Goal: Task Accomplishment & Management: Use online tool/utility

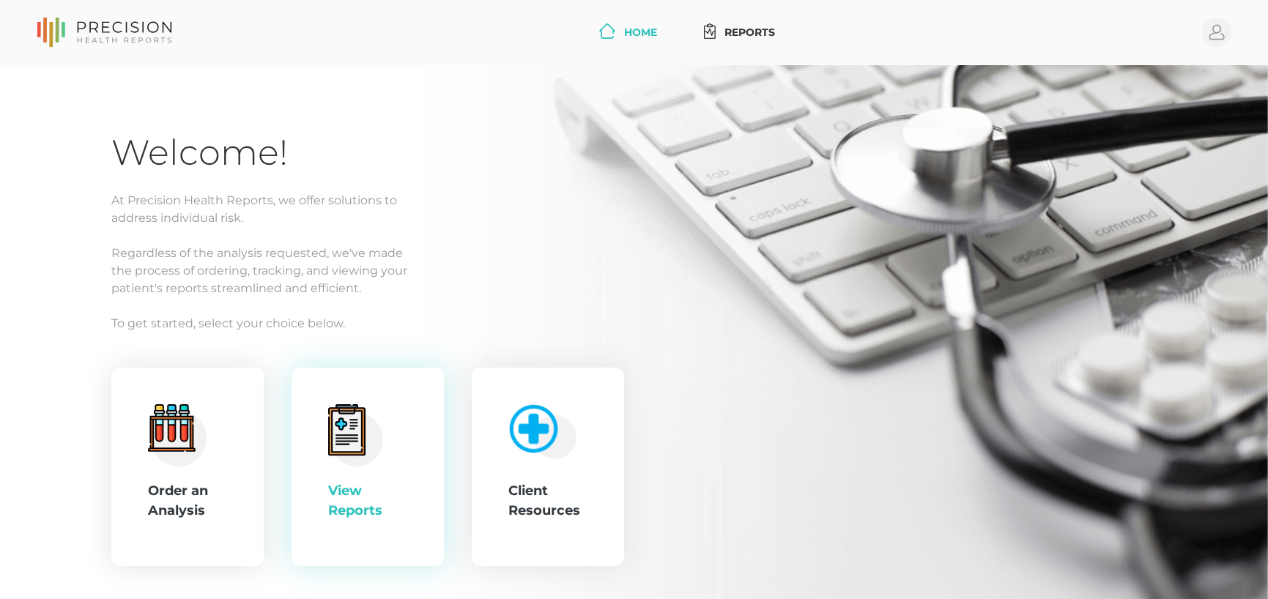
click at [339, 420] on icon at bounding box center [346, 430] width 23 height 27
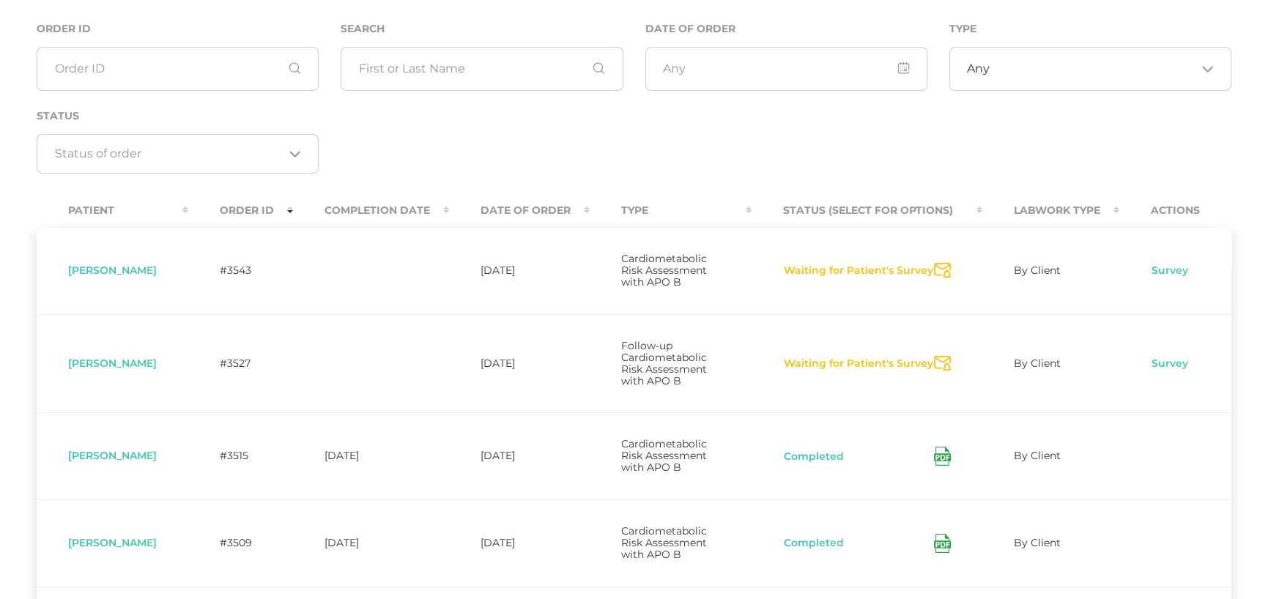
scroll to position [146, 0]
click at [945, 270] on icon "Send Notification" at bounding box center [942, 269] width 17 height 15
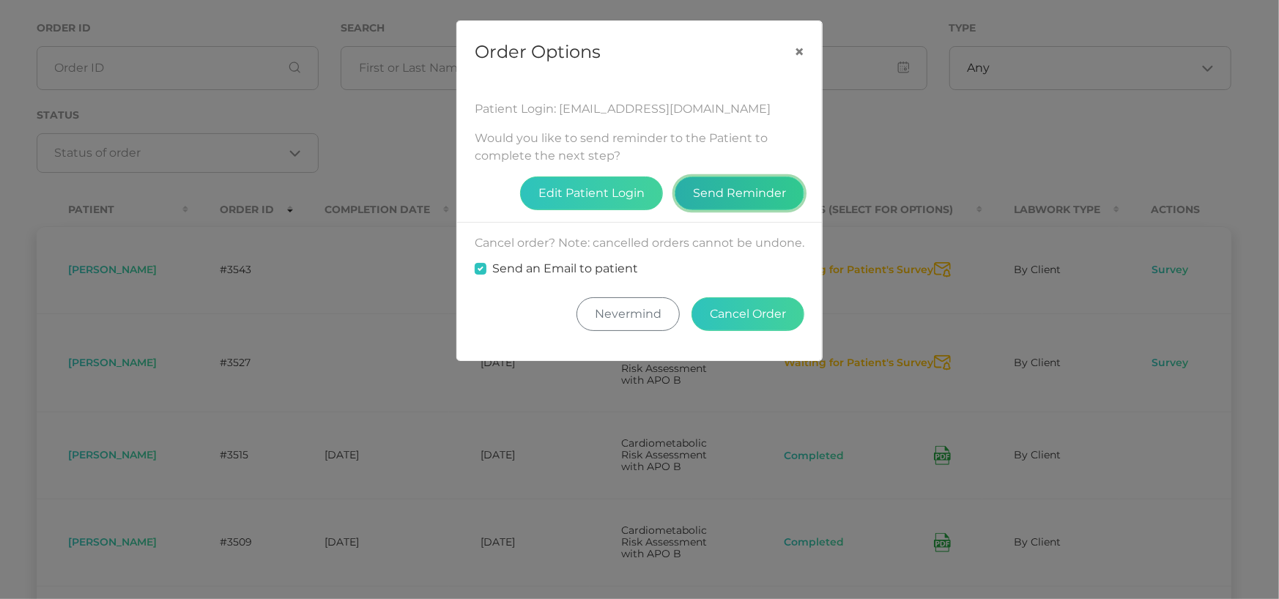
click at [740, 201] on button "Send Reminder" at bounding box center [740, 194] width 130 height 34
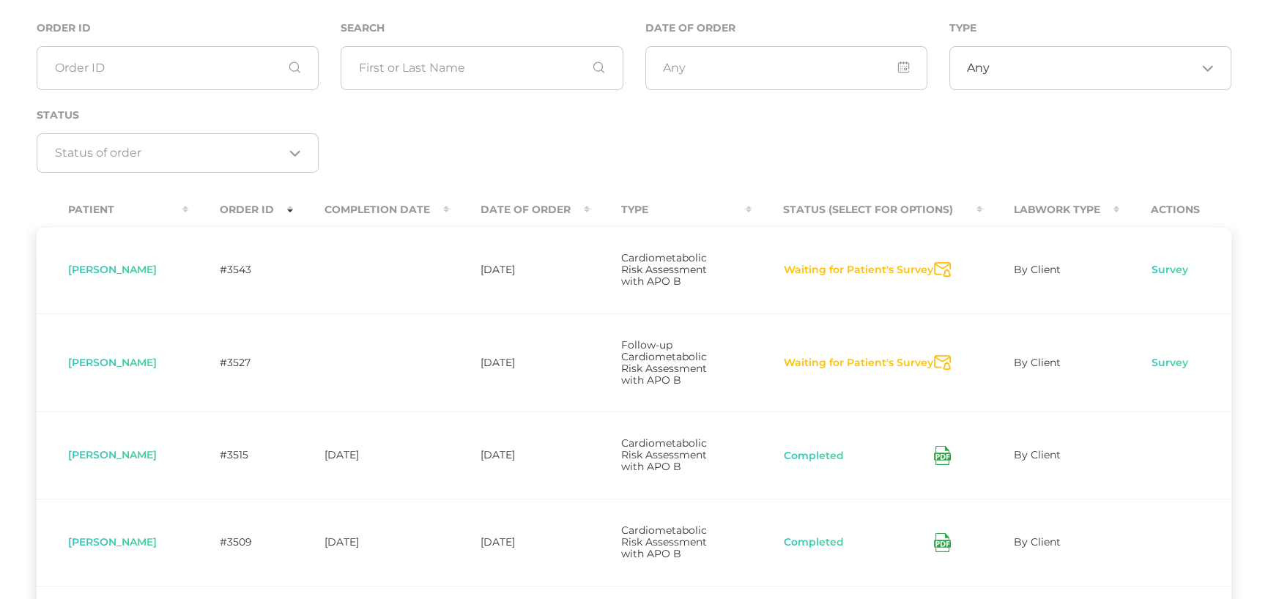
click at [939, 268] on icon "Send Notification" at bounding box center [942, 269] width 17 height 15
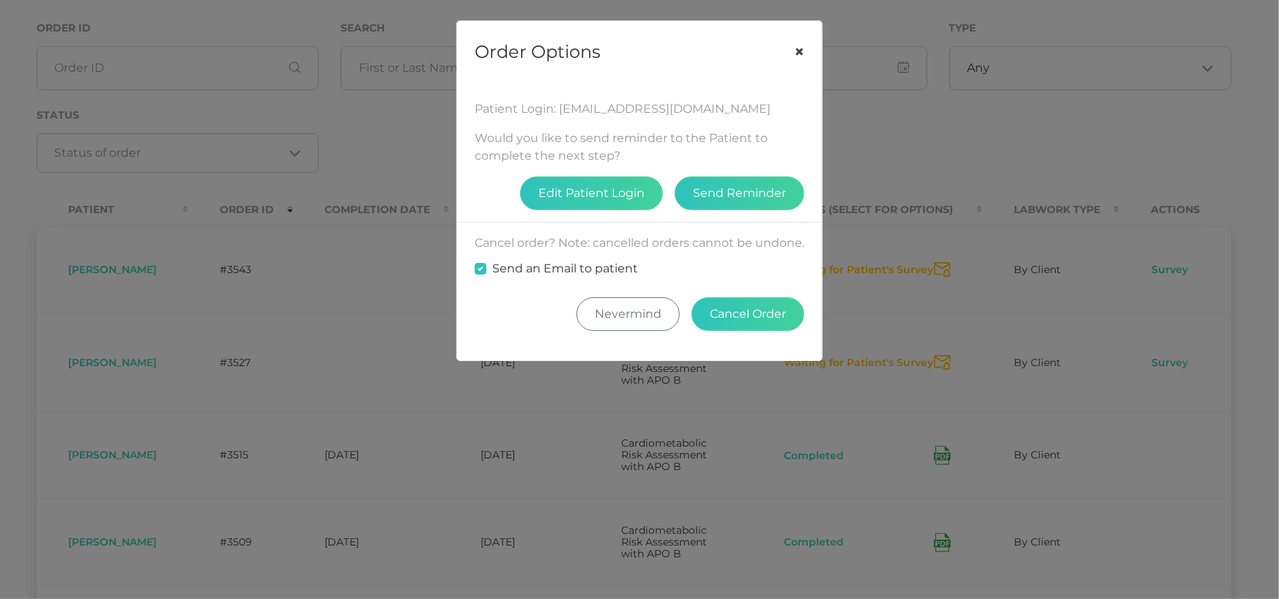
click at [802, 51] on button "×" at bounding box center [798, 52] width 45 height 62
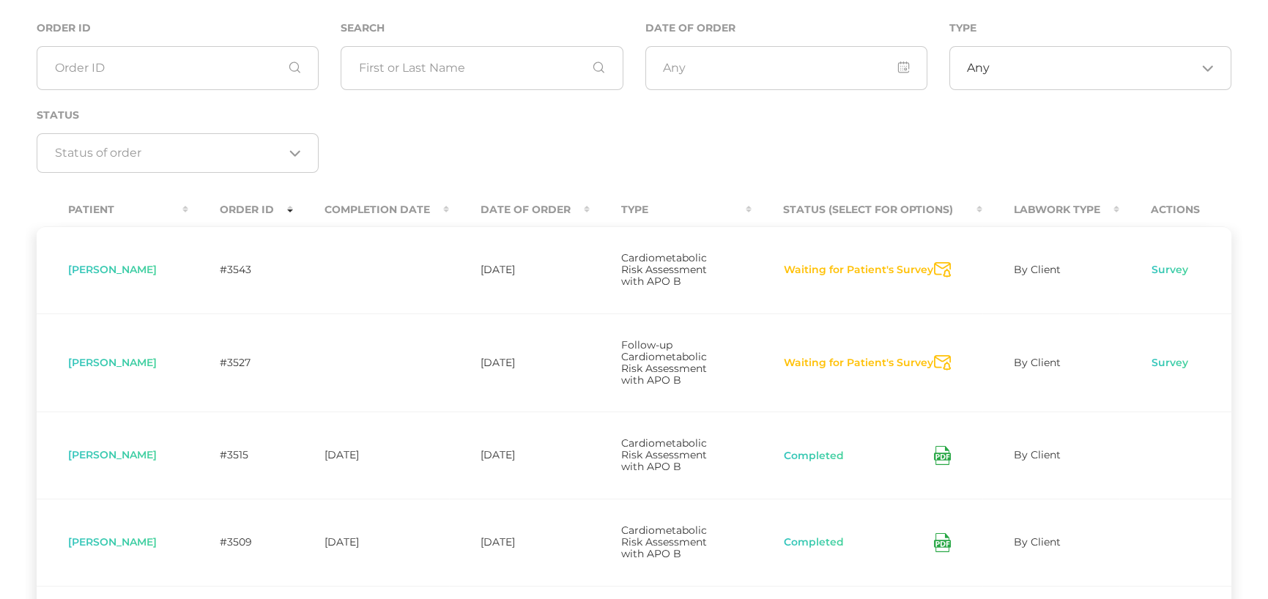
click at [937, 365] on icon "Send Notification" at bounding box center [942, 362] width 17 height 15
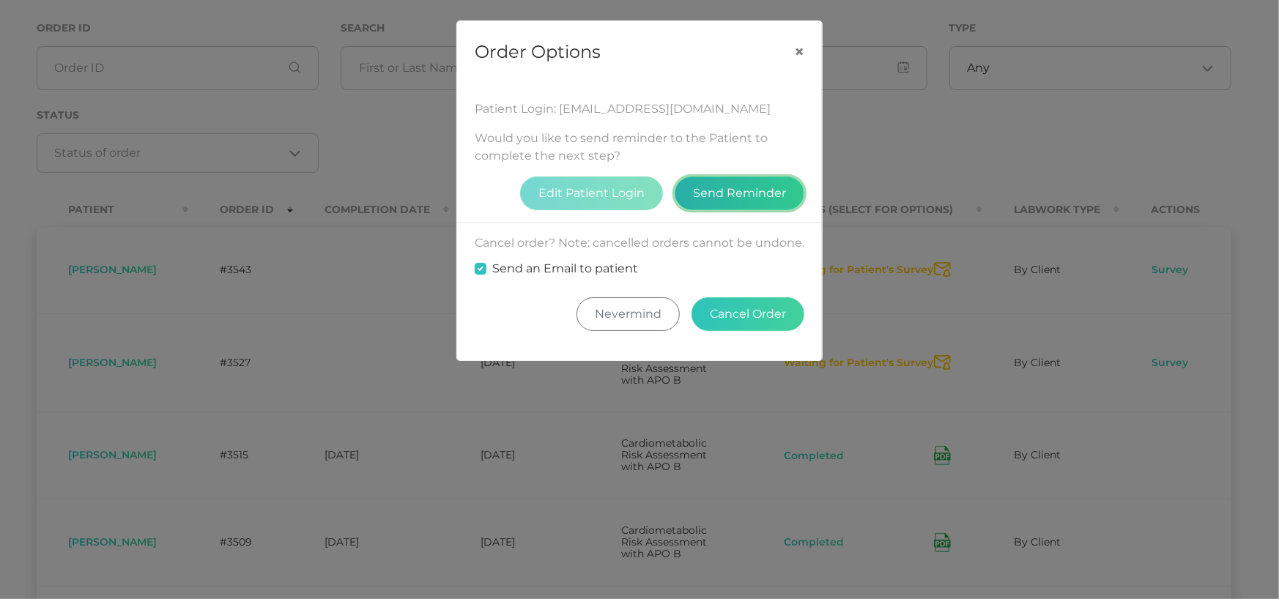
click at [702, 198] on button "Send Reminder" at bounding box center [740, 194] width 130 height 34
